Goal: Task Accomplishment & Management: Use online tool/utility

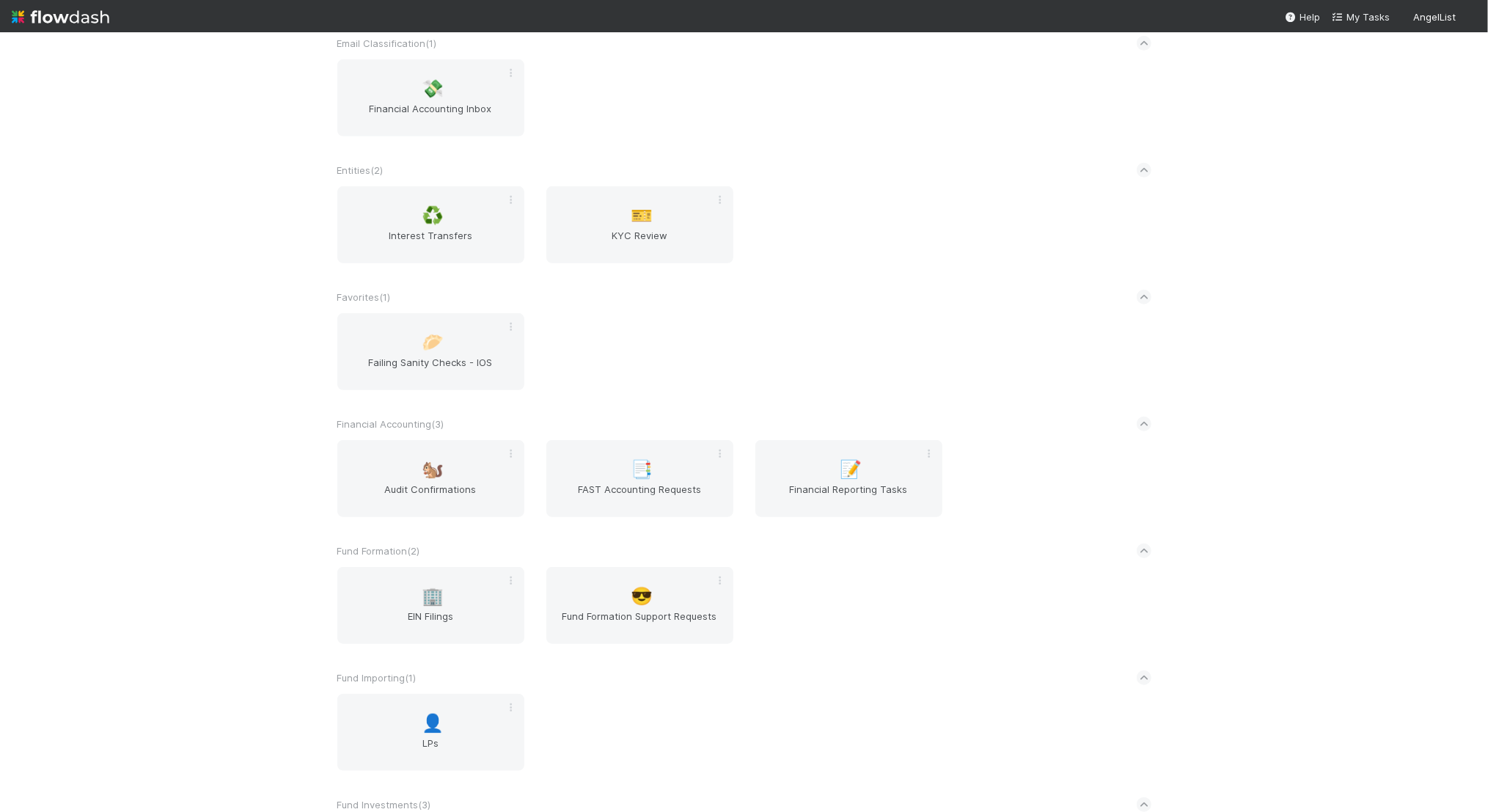
scroll to position [2005, 0]
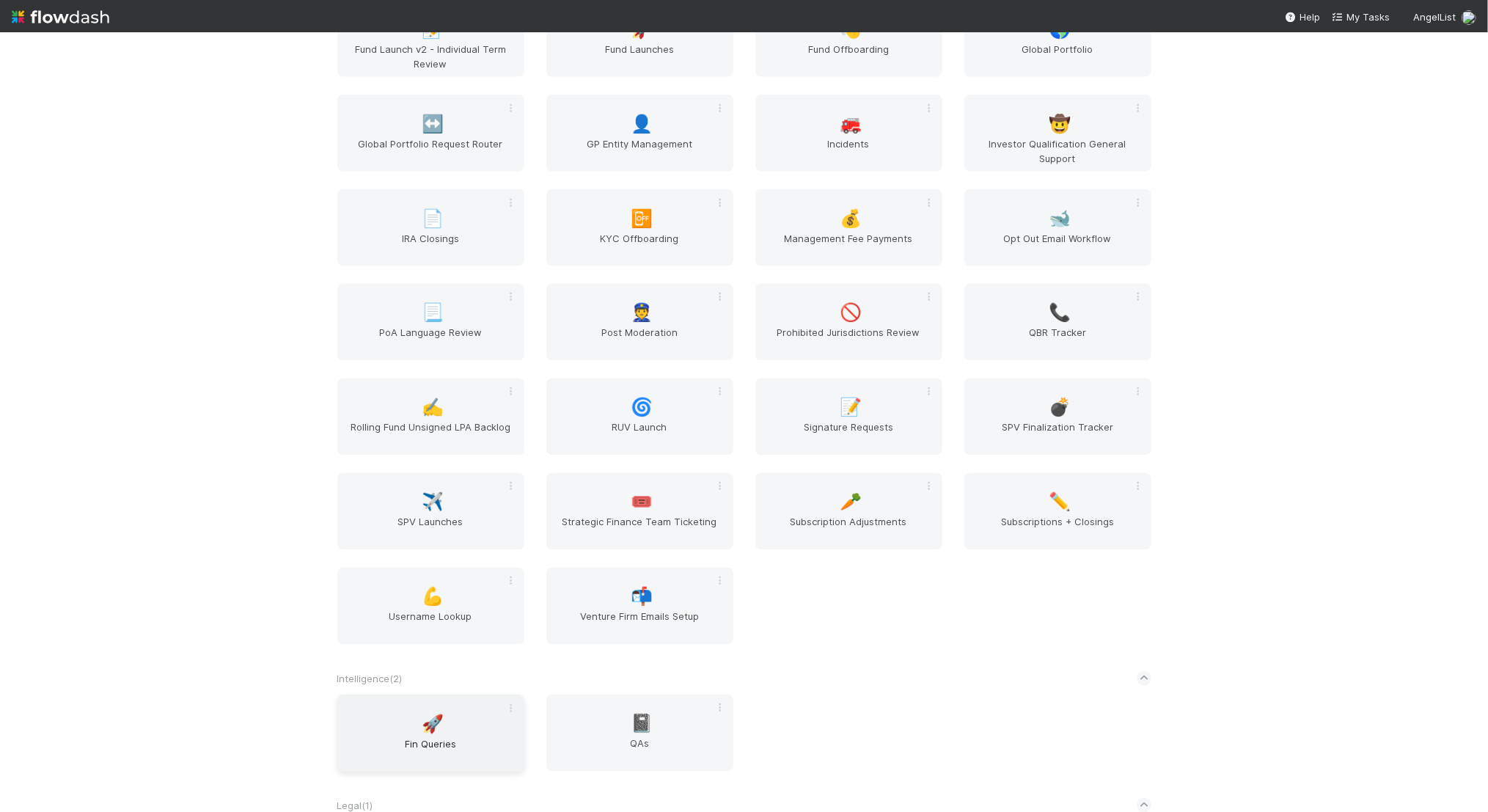
click at [459, 716] on div "🚀 Fin Queries" at bounding box center [431, 733] width 187 height 77
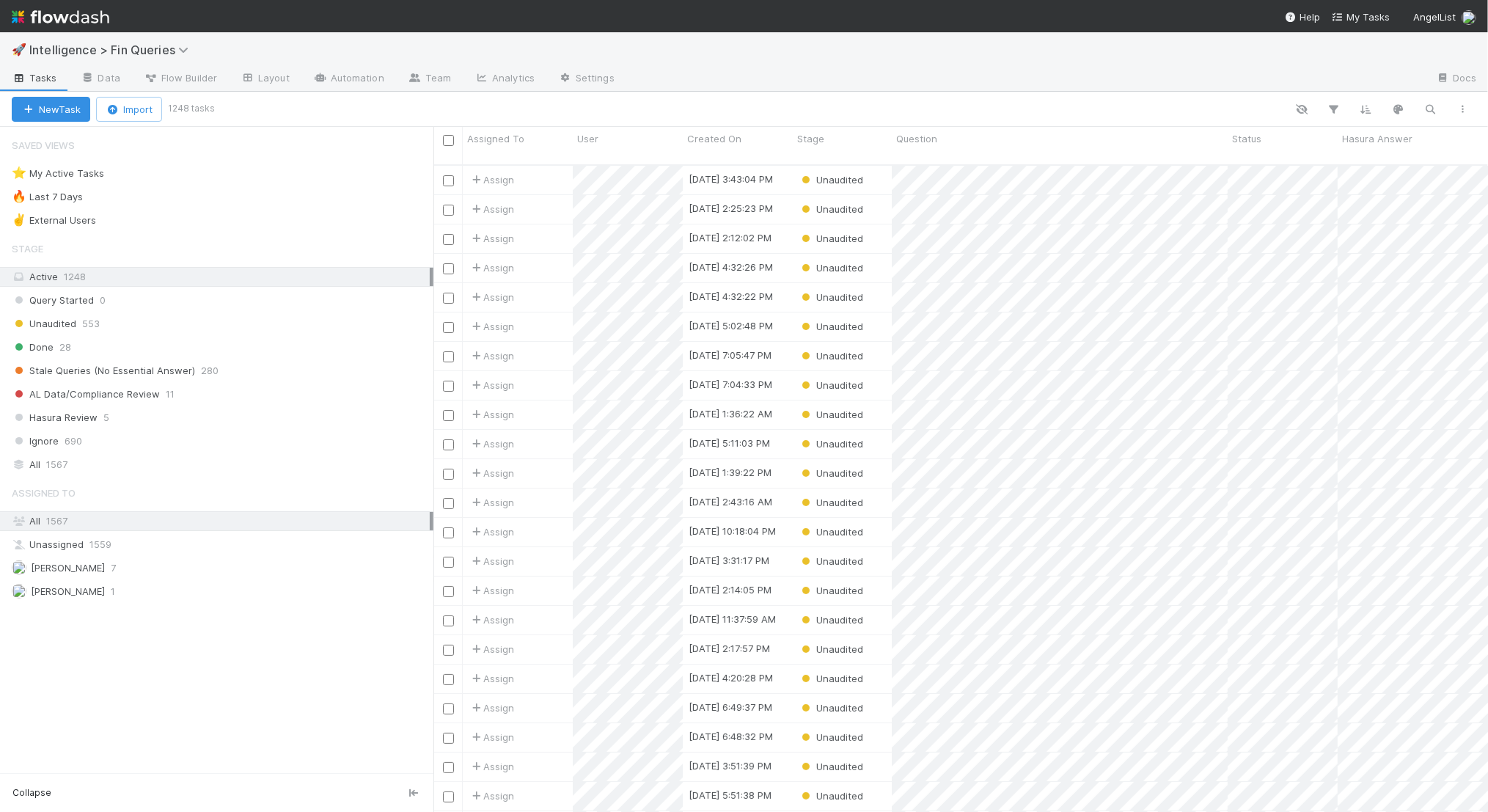
scroll to position [659, 1055]
click at [201, 67] on link "Flow Builder" at bounding box center [180, 78] width 97 height 23
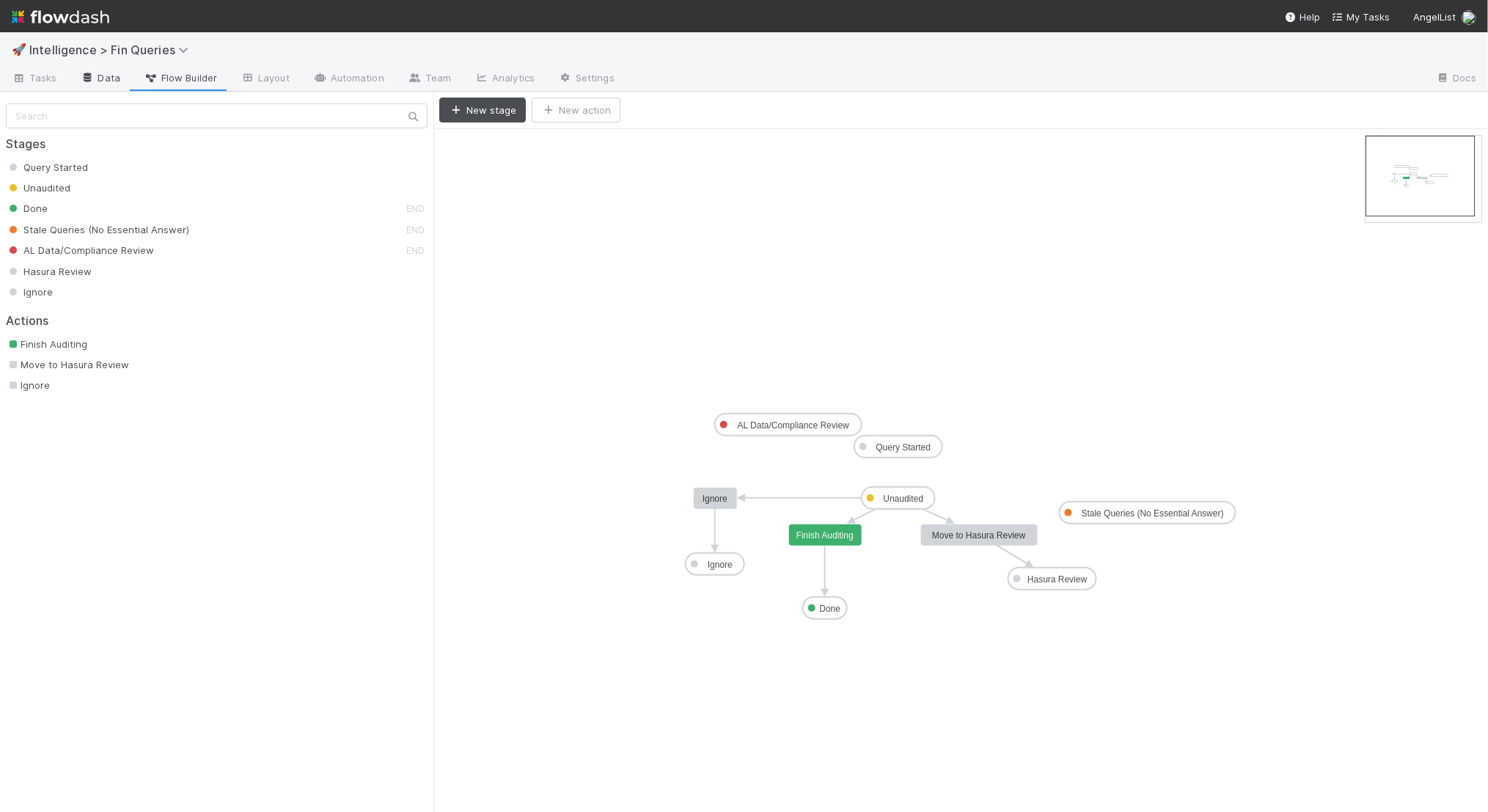
click at [101, 78] on link "Data" at bounding box center [100, 78] width 63 height 23
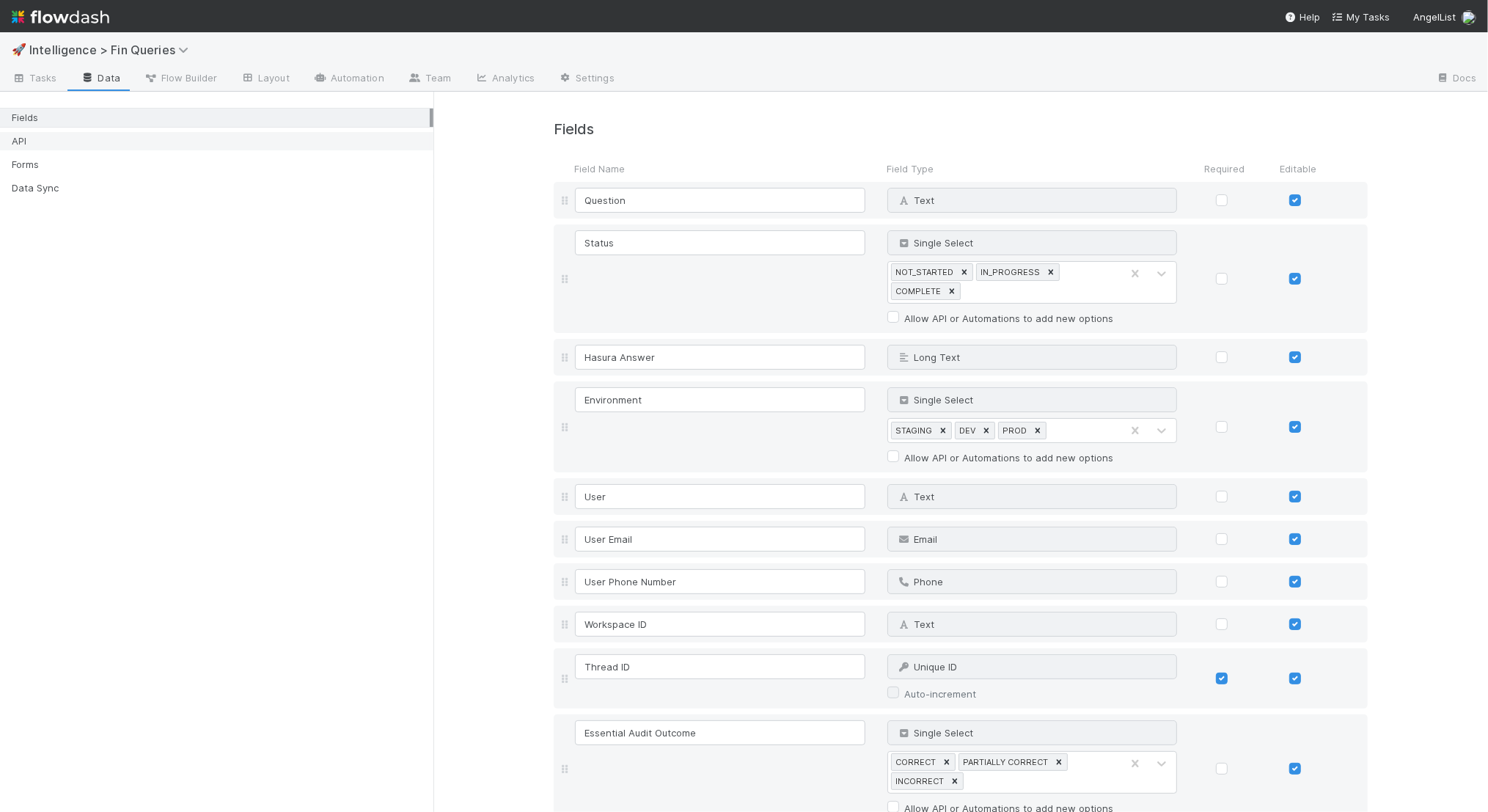
click at [113, 147] on div "API" at bounding box center [221, 141] width 418 height 18
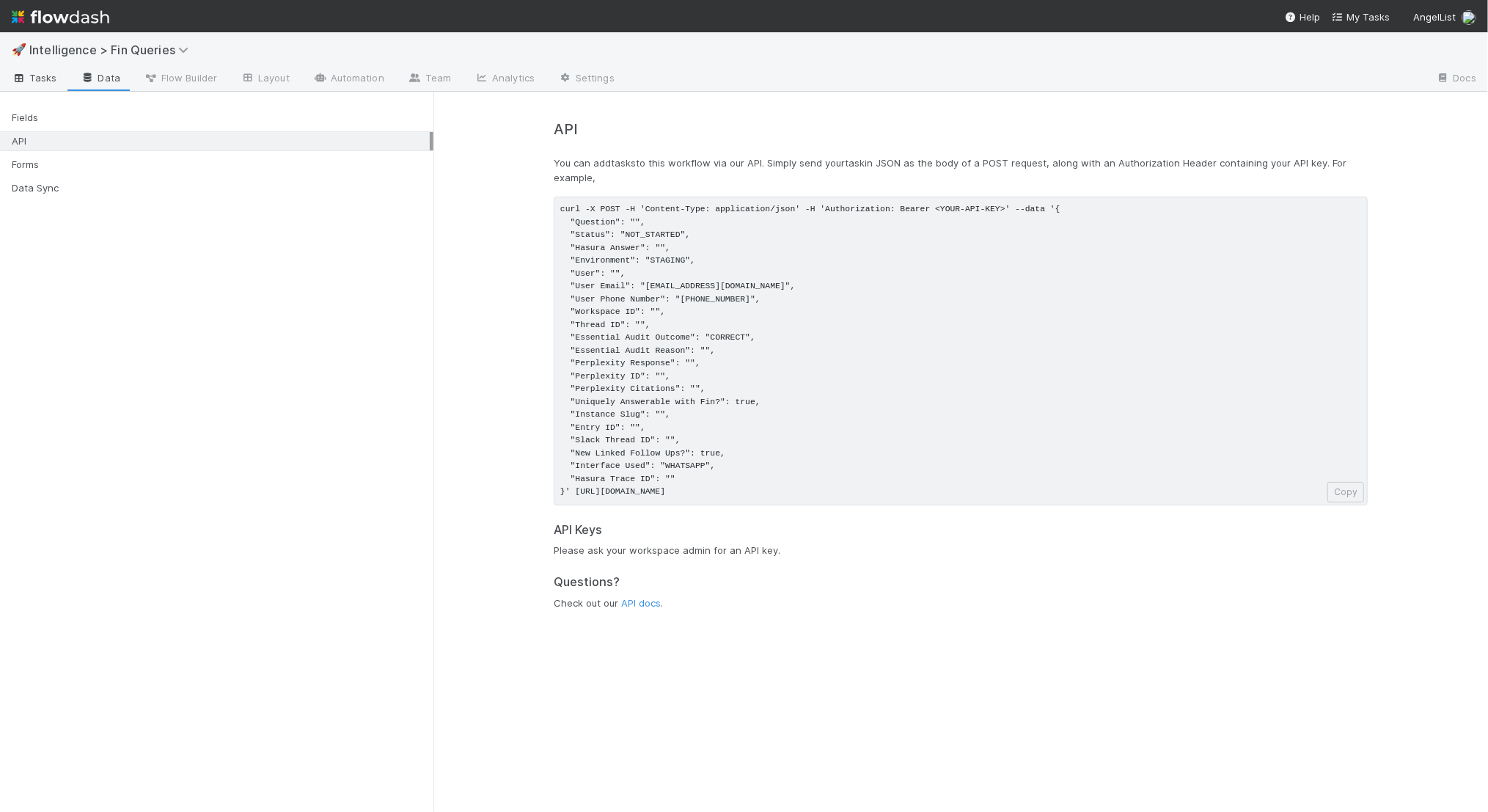
click at [52, 84] on span "Tasks" at bounding box center [35, 77] width 45 height 14
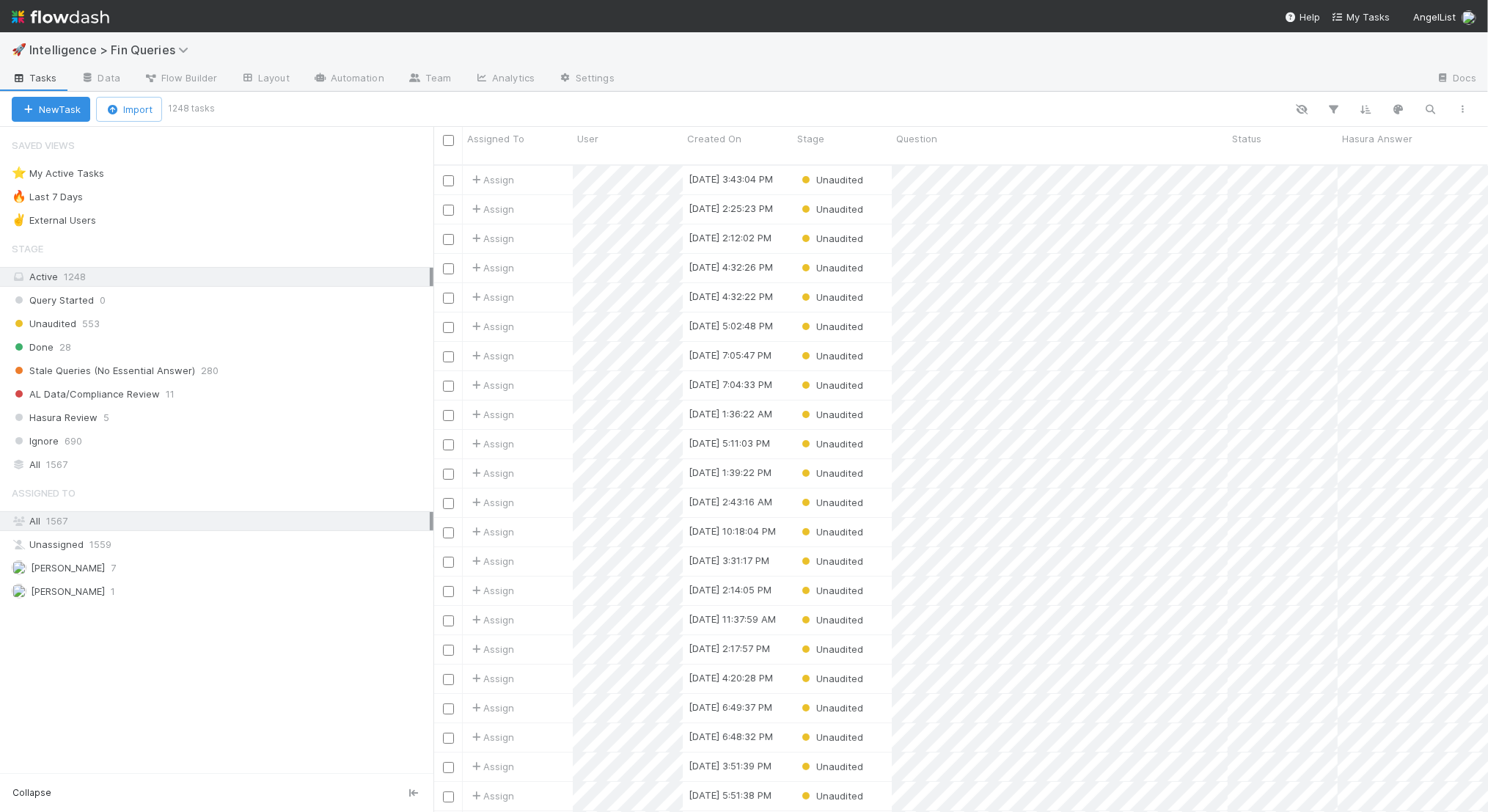
scroll to position [659, 1055]
click at [283, 87] on link "Layout" at bounding box center [265, 78] width 72 height 23
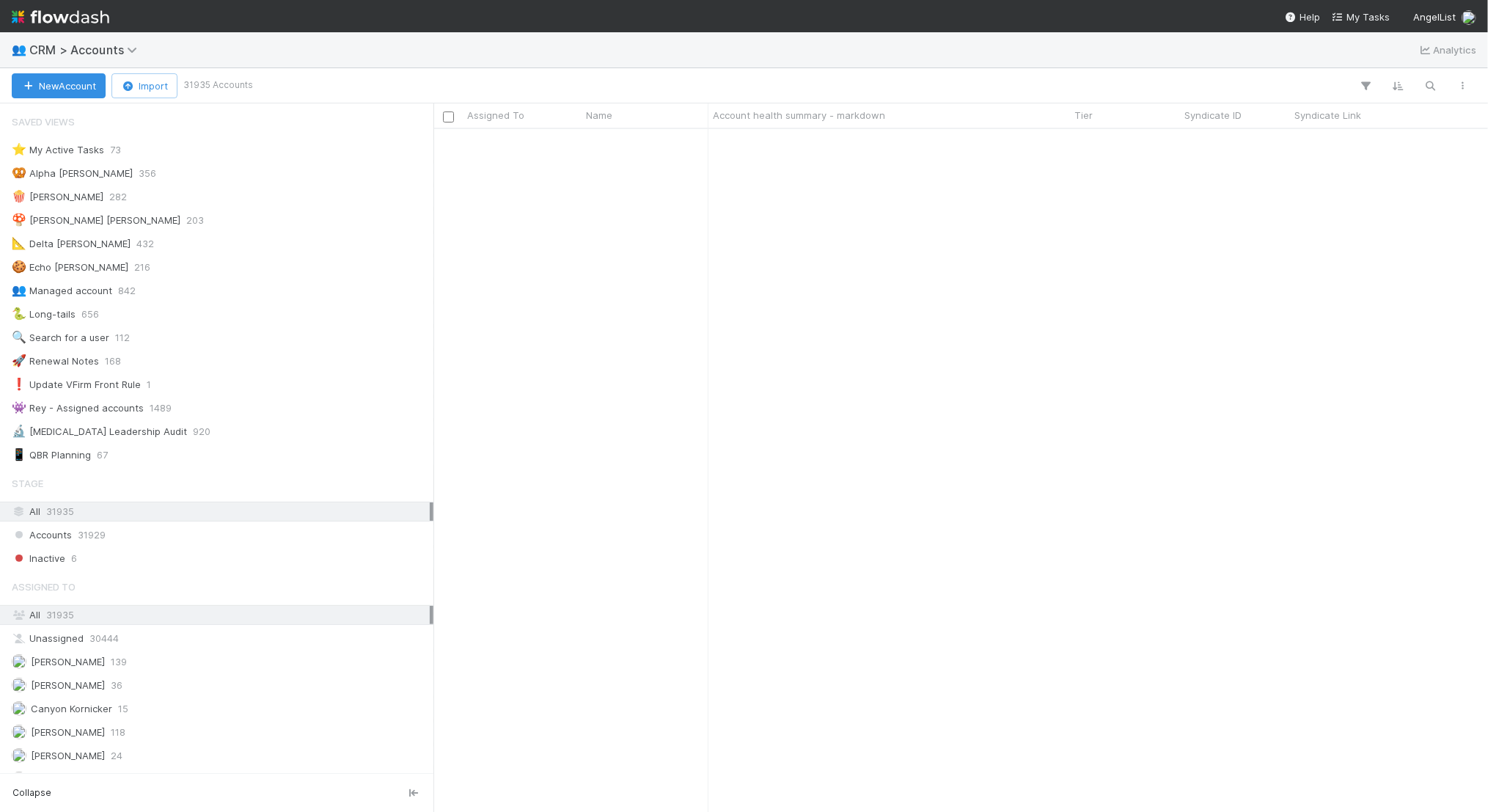
scroll to position [5560, 0]
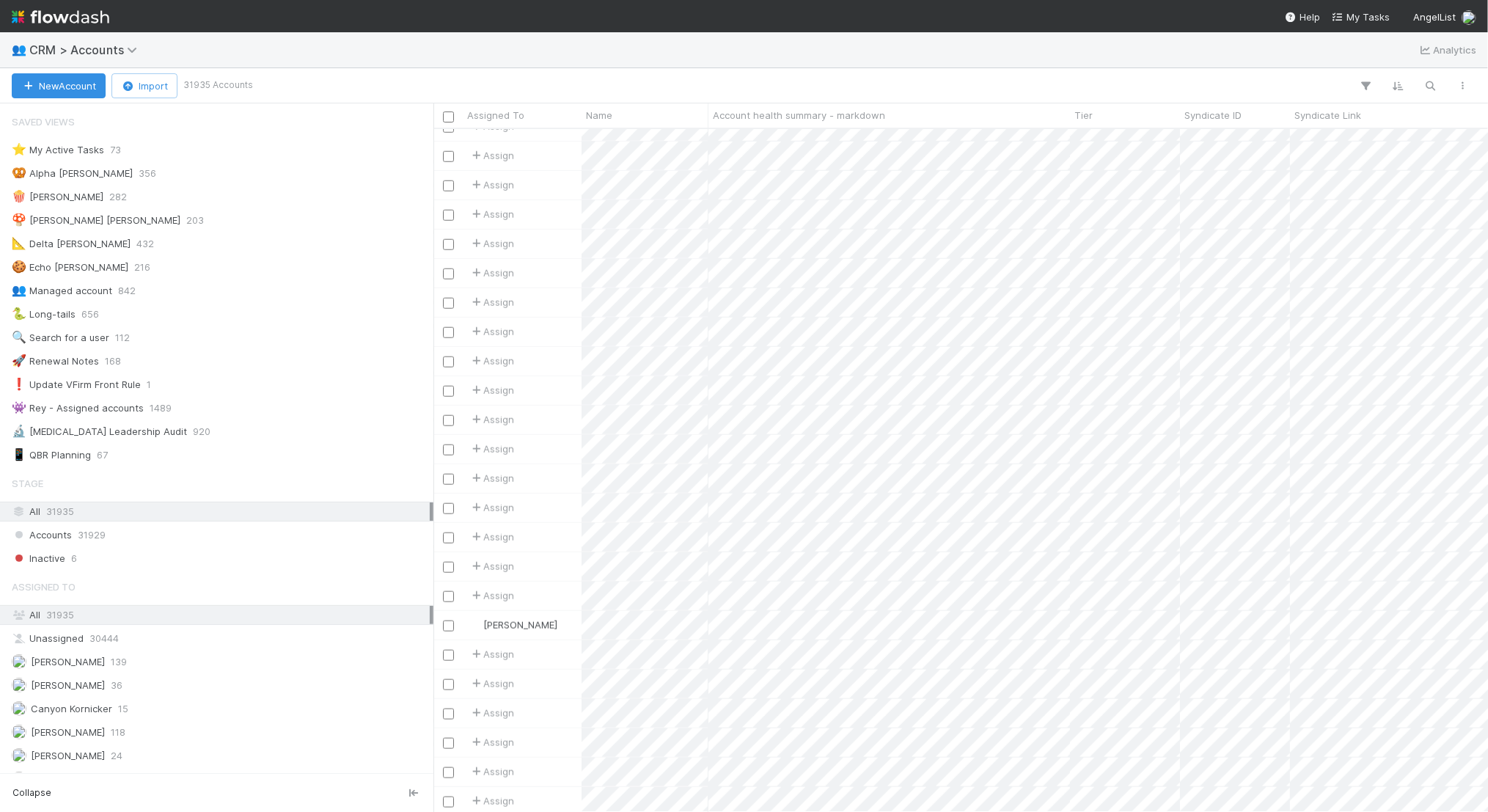
click at [63, 20] on img at bounding box center [60, 17] width 97 height 25
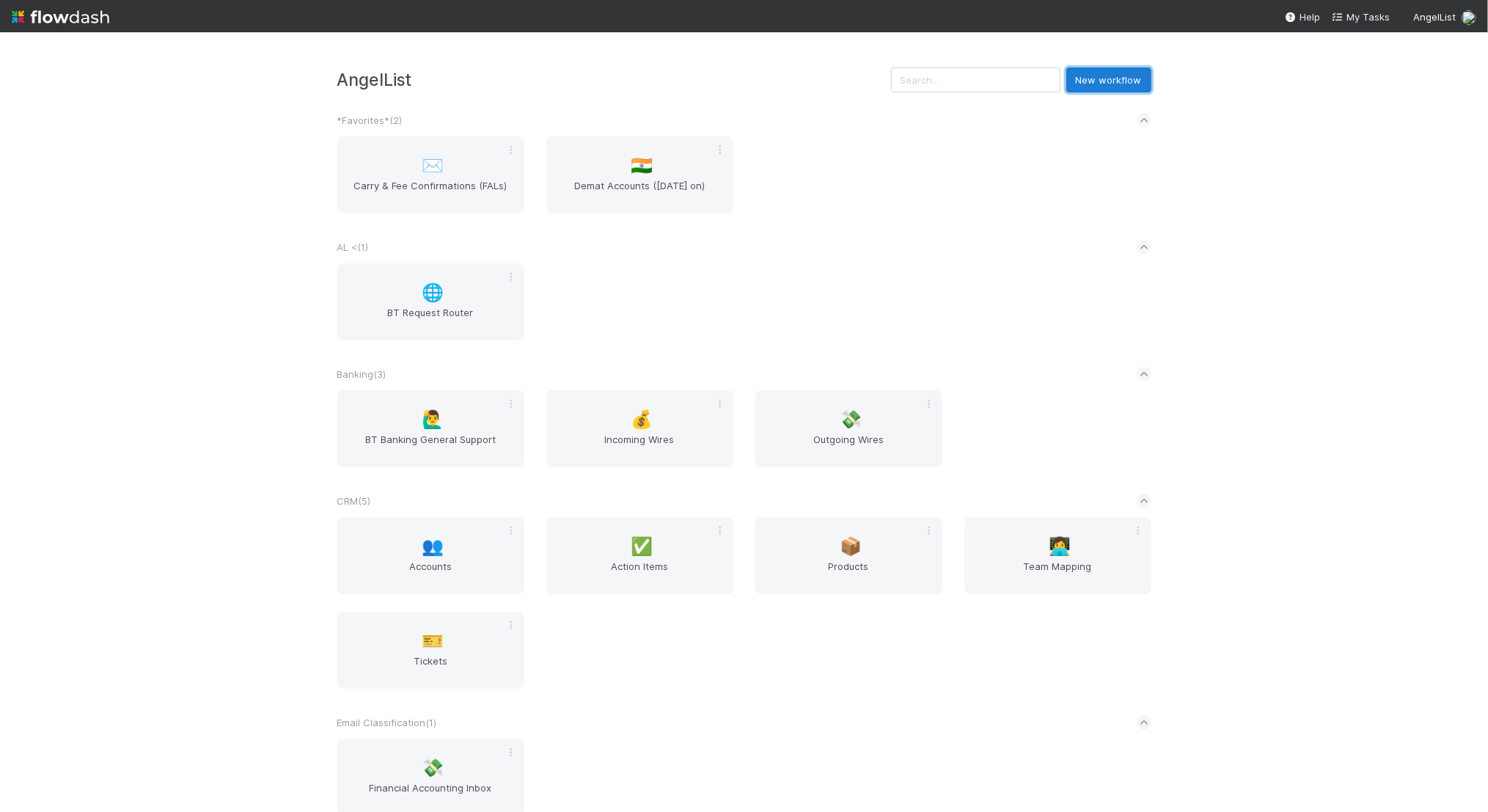
click at [1126, 85] on button "New workflow" at bounding box center [1109, 79] width 85 height 25
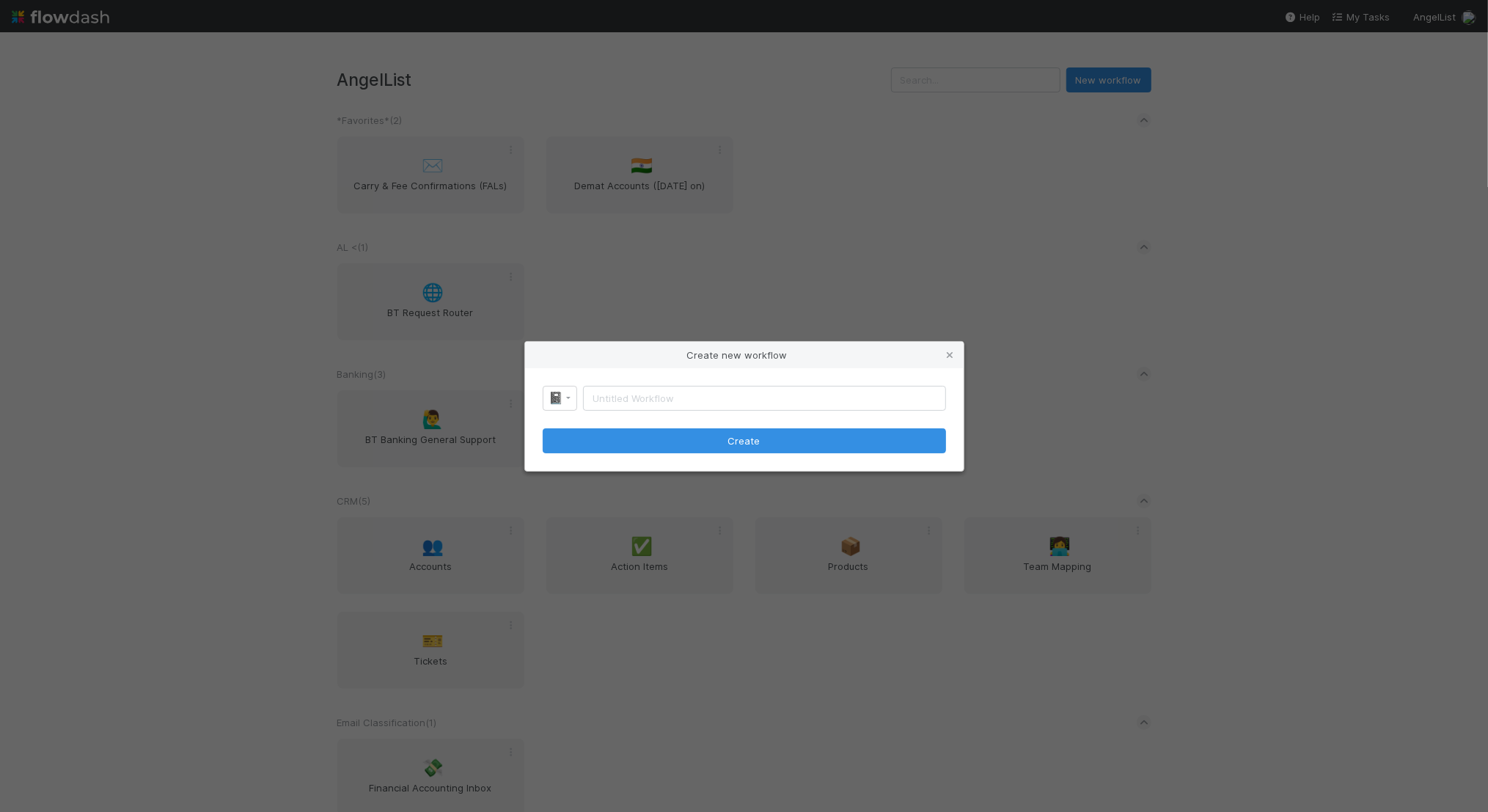
click at [977, 112] on div "Create new workflow 📓 Create" at bounding box center [744, 406] width 1488 height 812
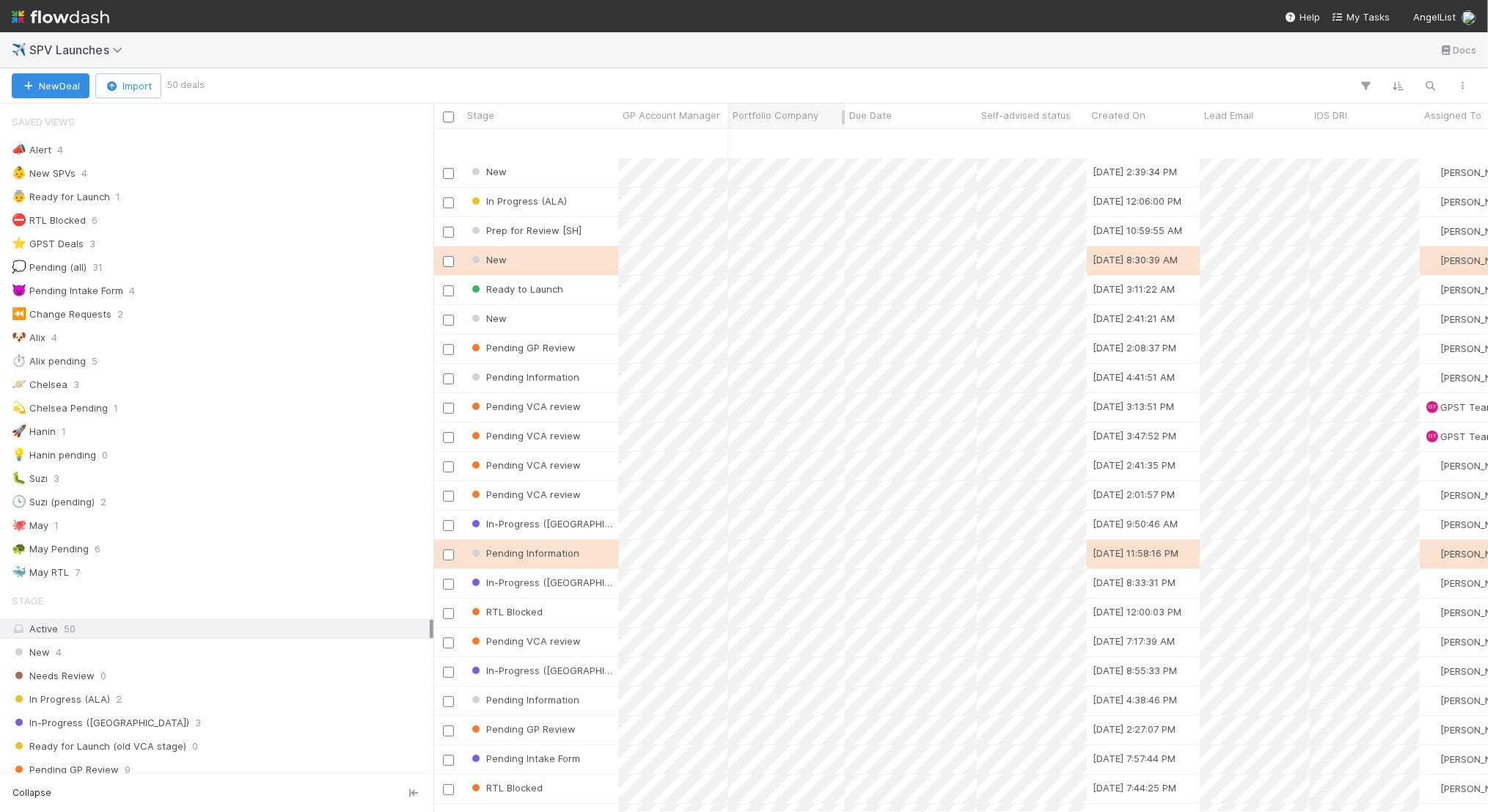
scroll to position [72, 0]
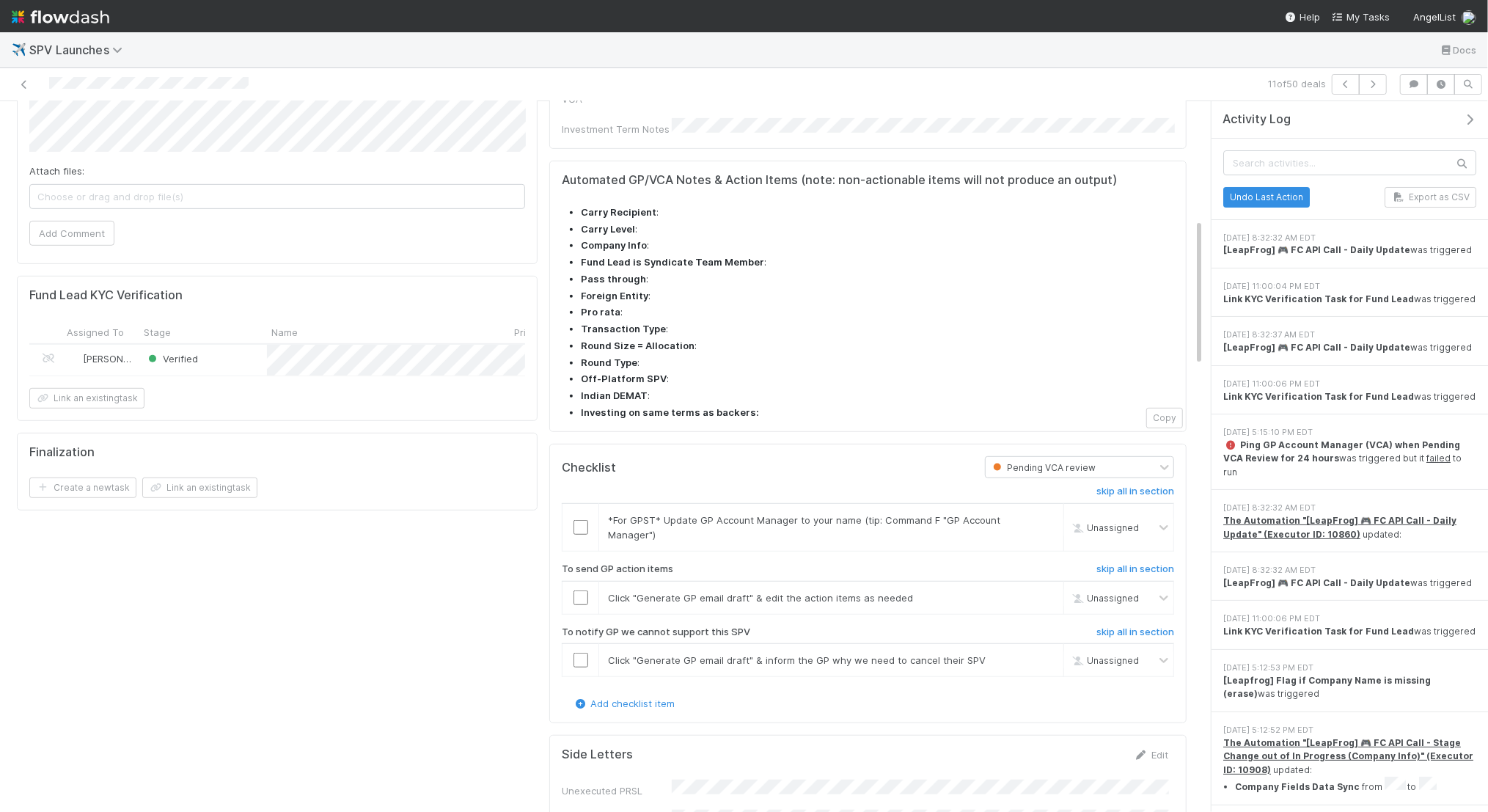
scroll to position [560, 0]
click at [1042, 518] on link "skip" at bounding box center [1045, 524] width 18 height 12
click at [580, 594] on input "checkbox" at bounding box center [581, 601] width 14 height 14
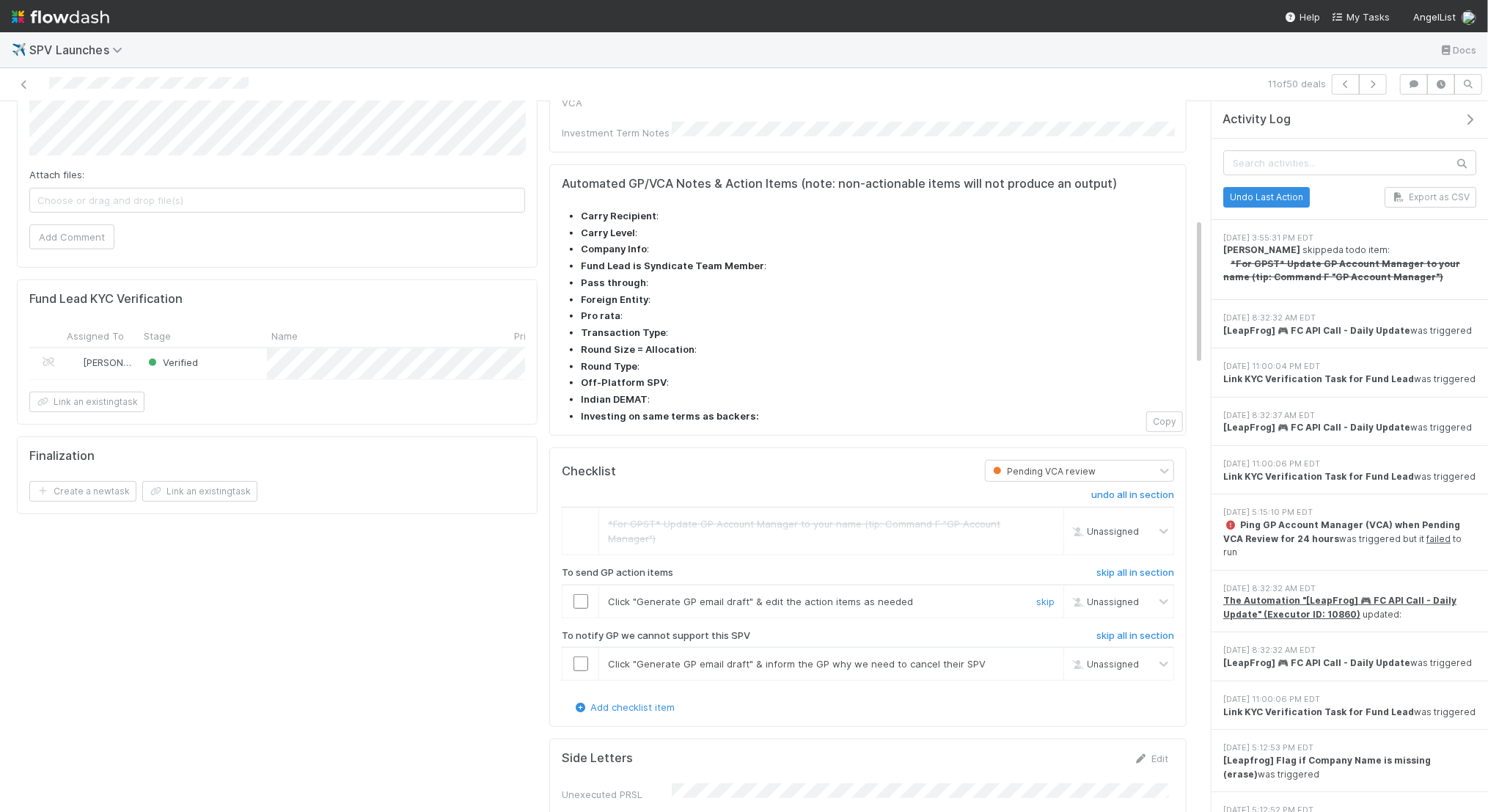
click at [584, 594] on input "checkbox" at bounding box center [581, 601] width 14 height 14
click at [1051, 657] on link "skip" at bounding box center [1045, 663] width 18 height 12
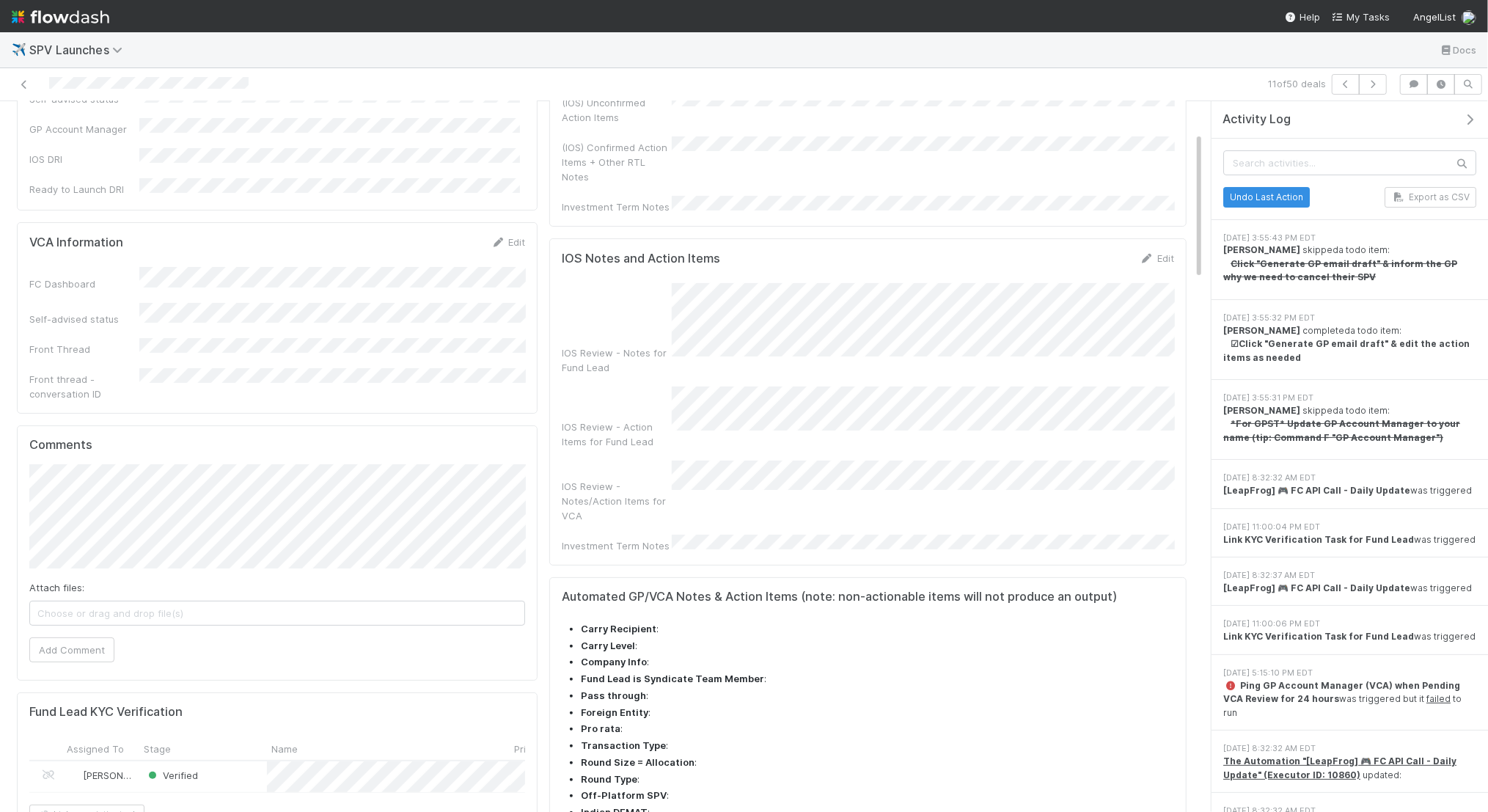
scroll to position [0, 0]
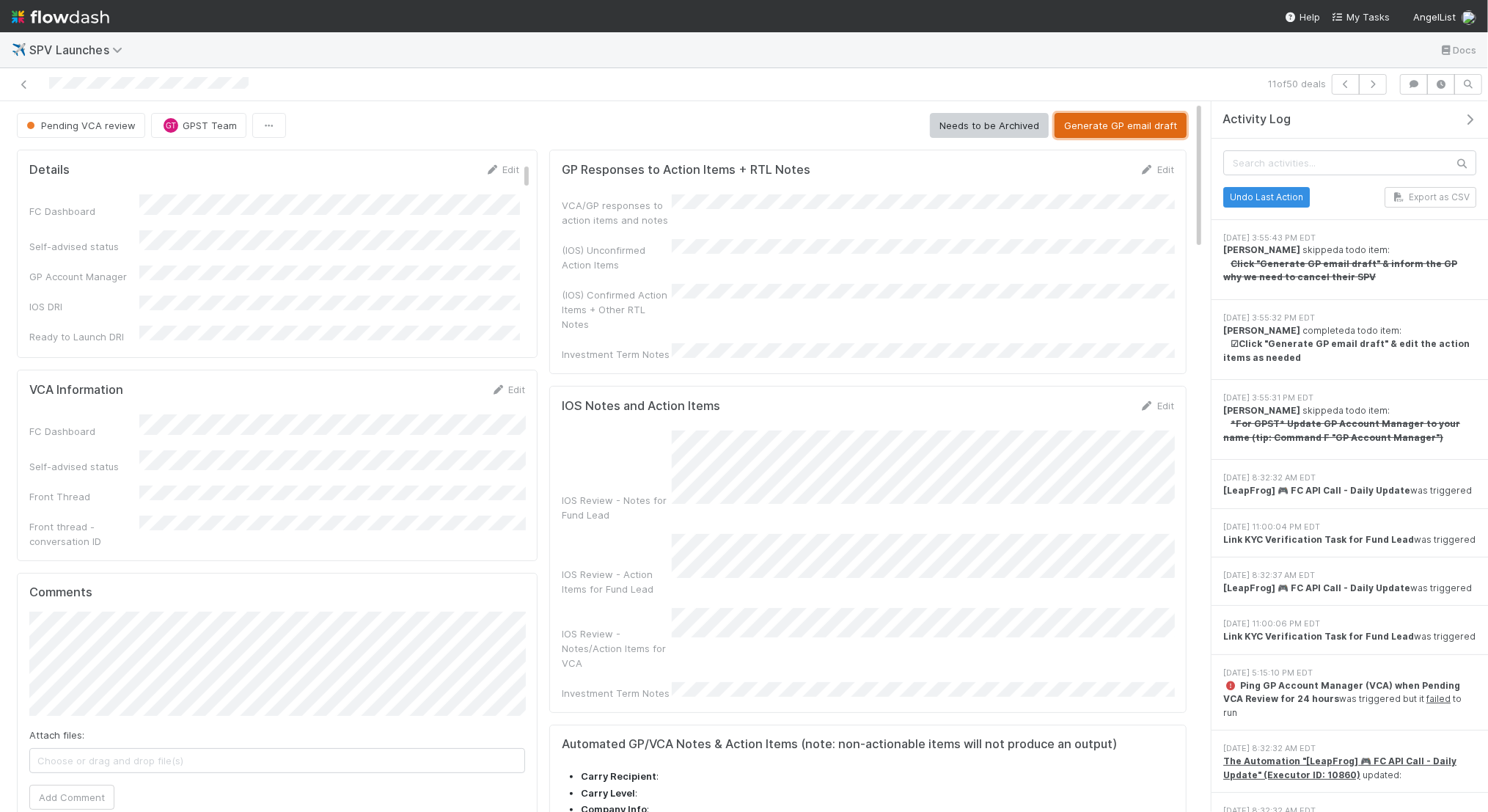
click at [1158, 122] on button "Generate GP email draft" at bounding box center [1121, 125] width 132 height 25
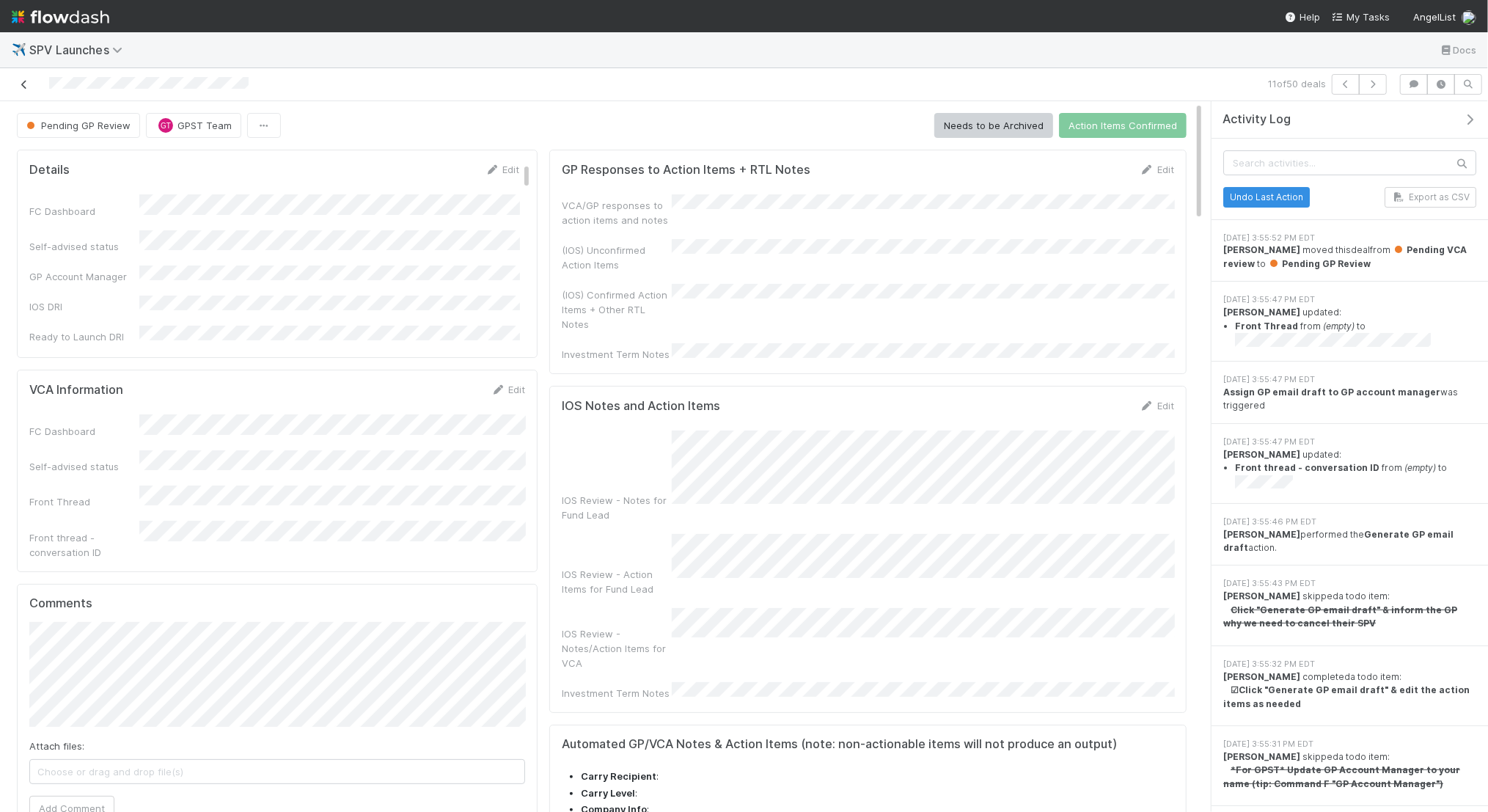
click at [28, 83] on icon at bounding box center [23, 84] width 14 height 10
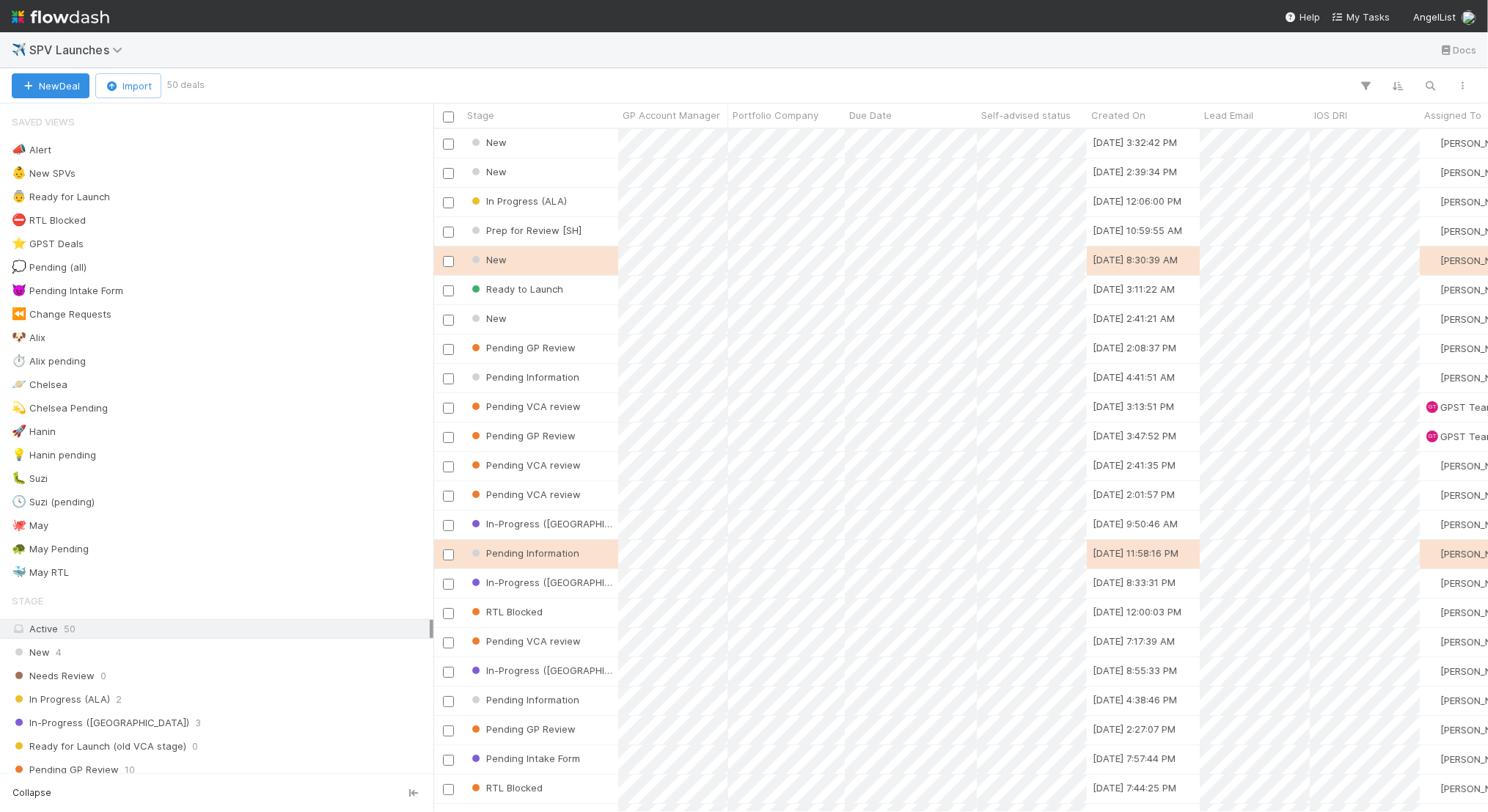
scroll to position [682, 1055]
click at [48, 15] on img at bounding box center [60, 17] width 97 height 25
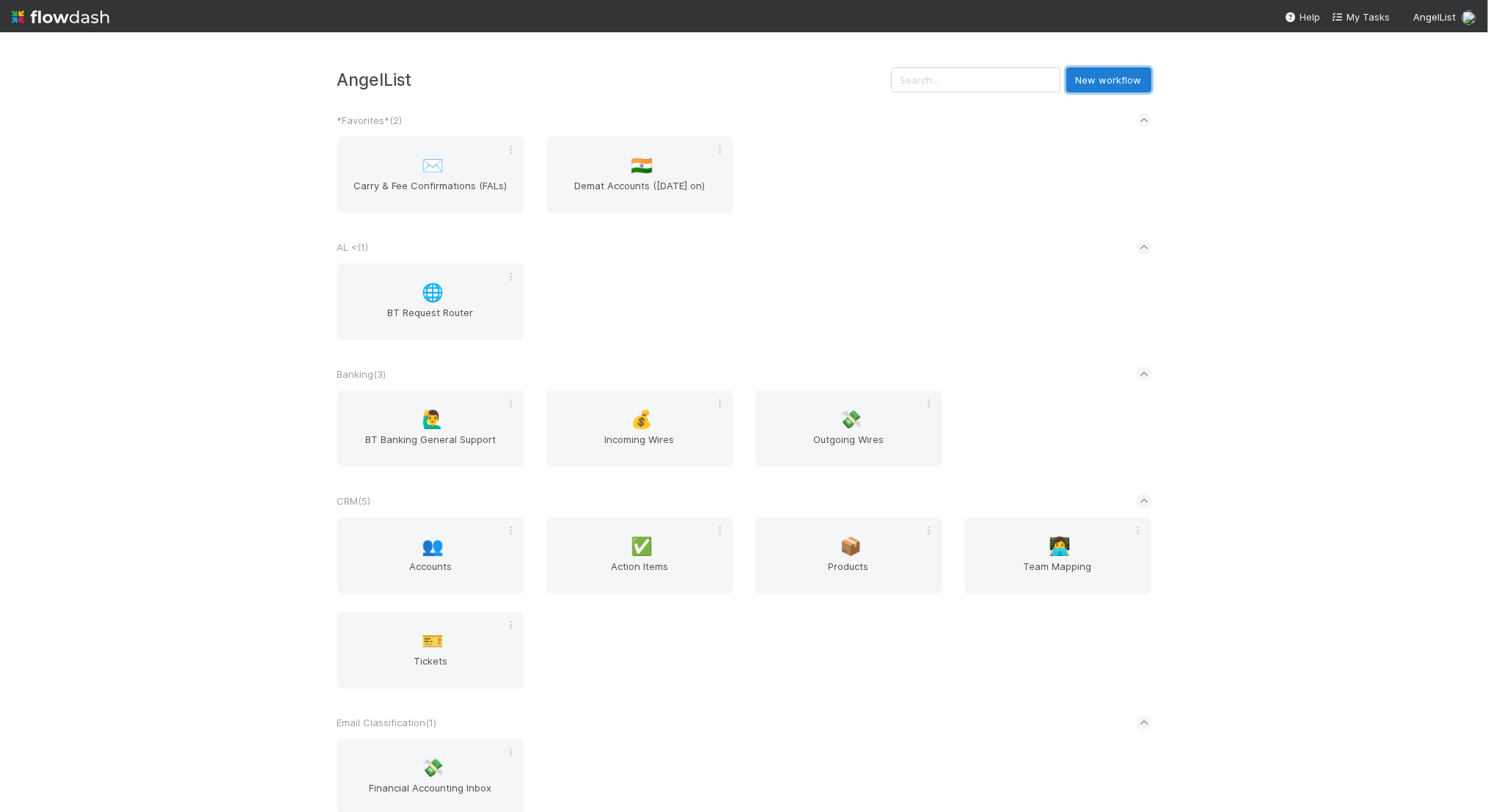
click at [1125, 73] on button "New workflow" at bounding box center [1109, 79] width 85 height 25
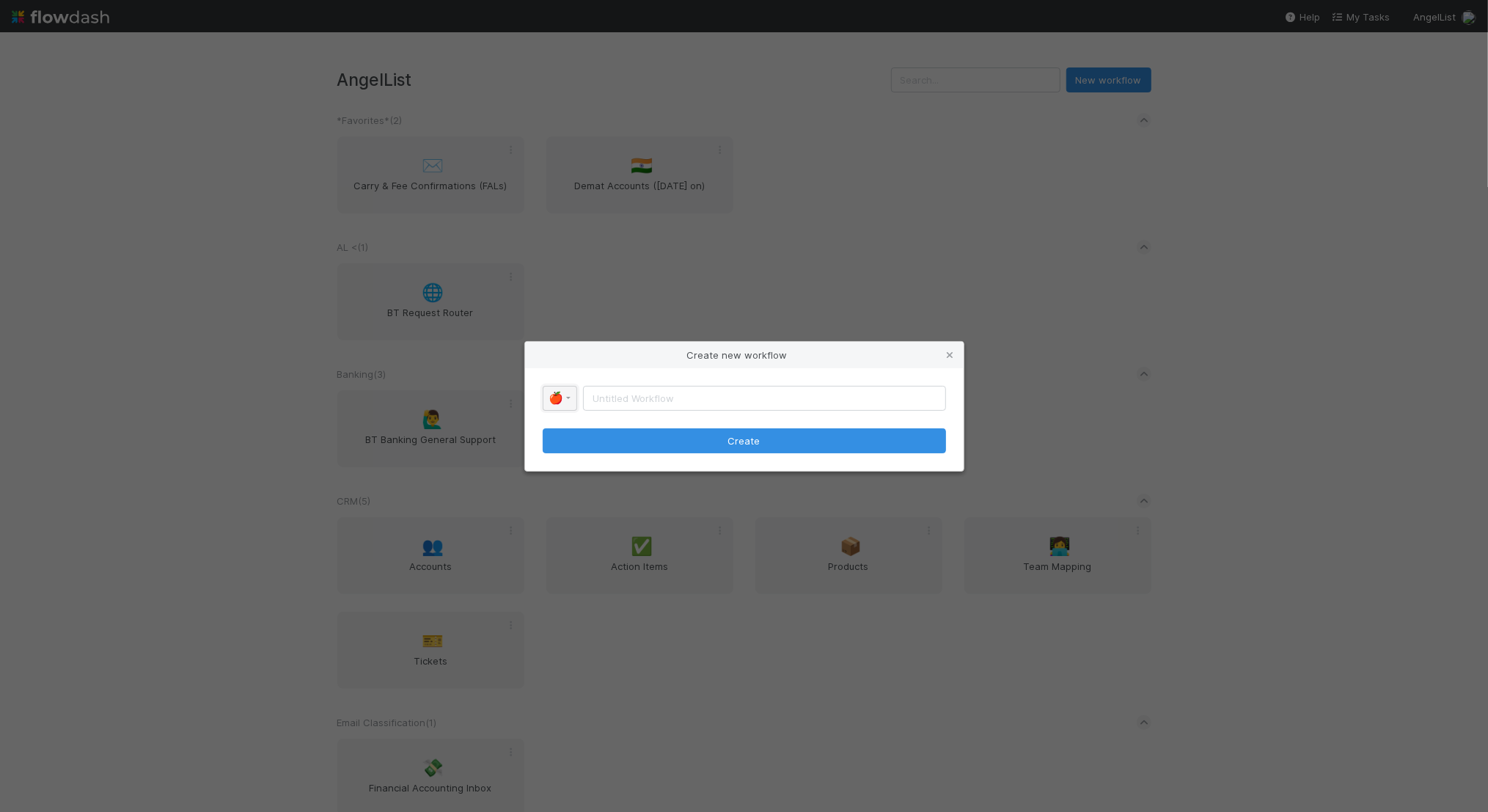
click at [575, 399] on link "🍎" at bounding box center [560, 398] width 35 height 25
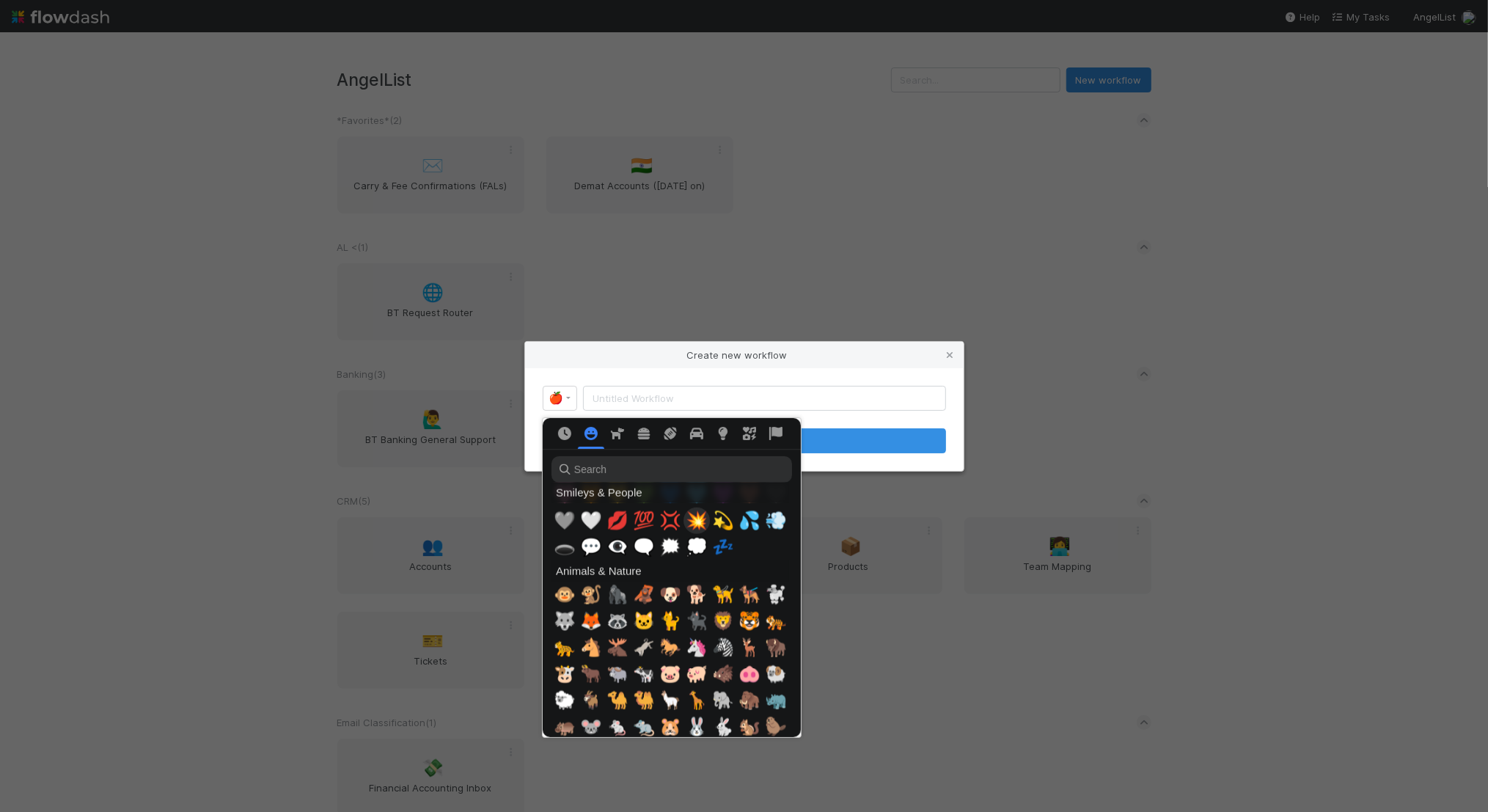
scroll to position [1576, 0]
click at [913, 559] on div at bounding box center [744, 406] width 1488 height 812
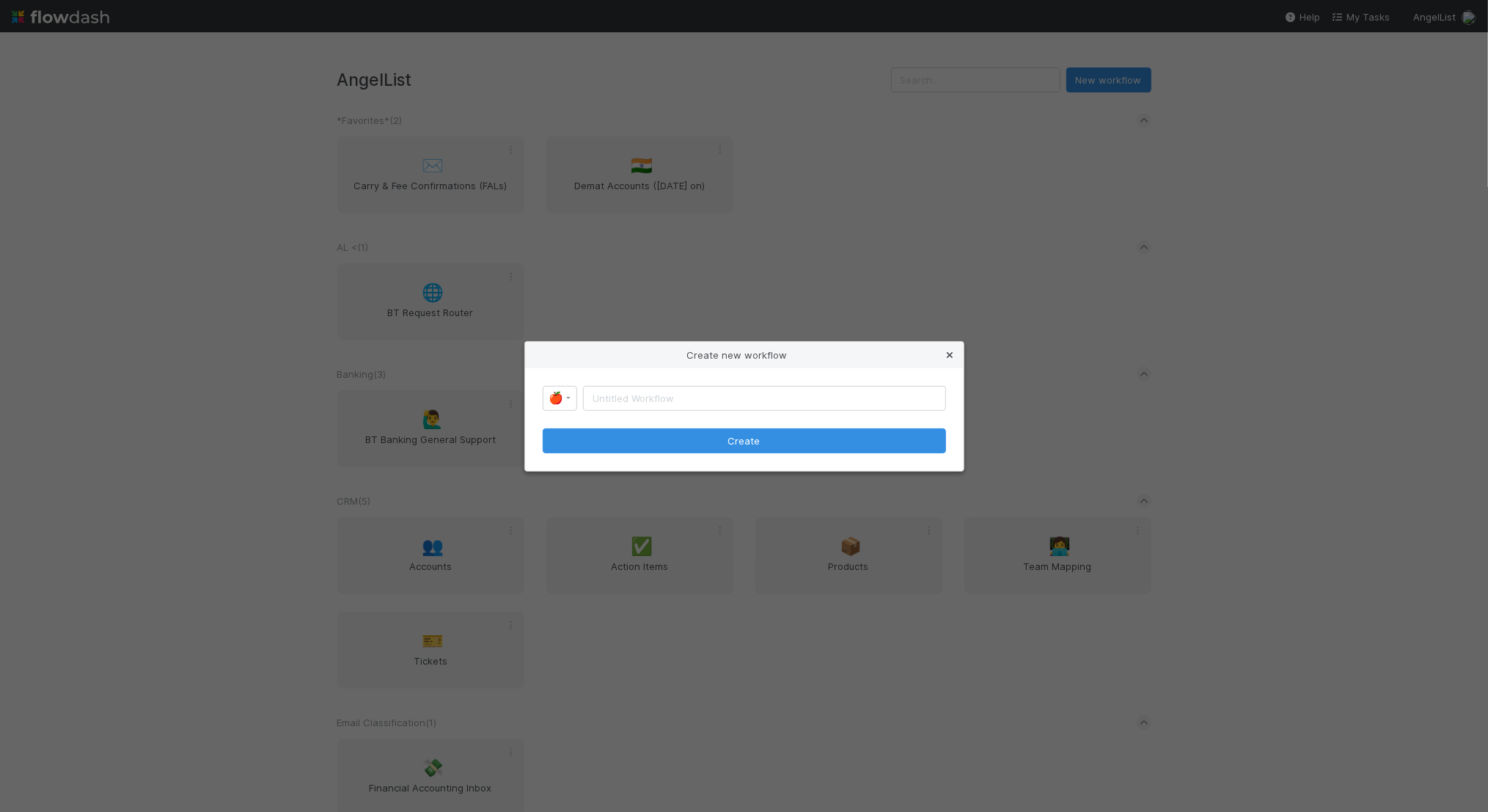
click at [946, 354] on icon at bounding box center [950, 355] width 14 height 10
